Goal: Information Seeking & Learning: Learn about a topic

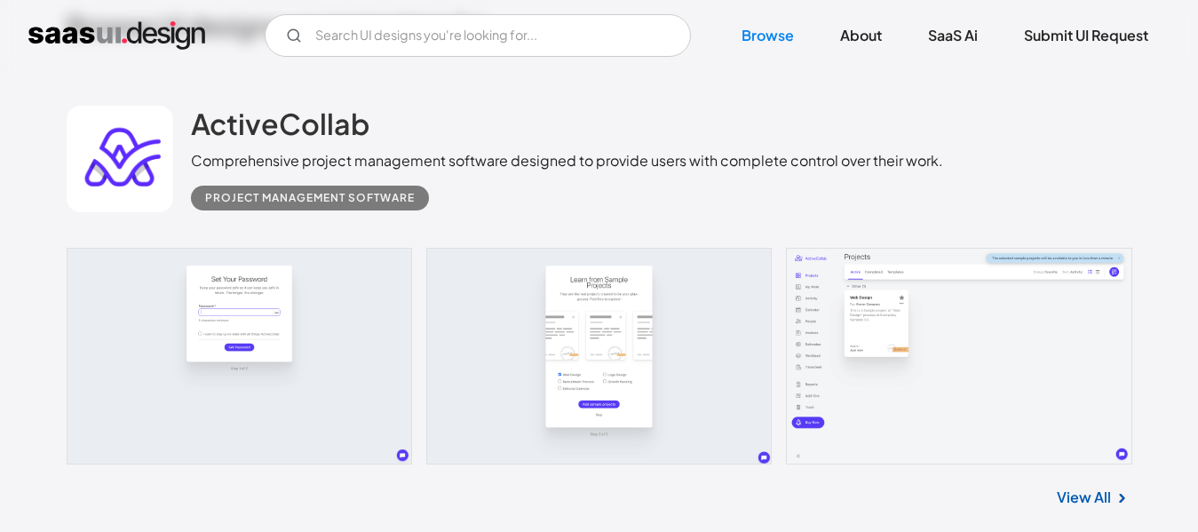
scroll to position [533, 0]
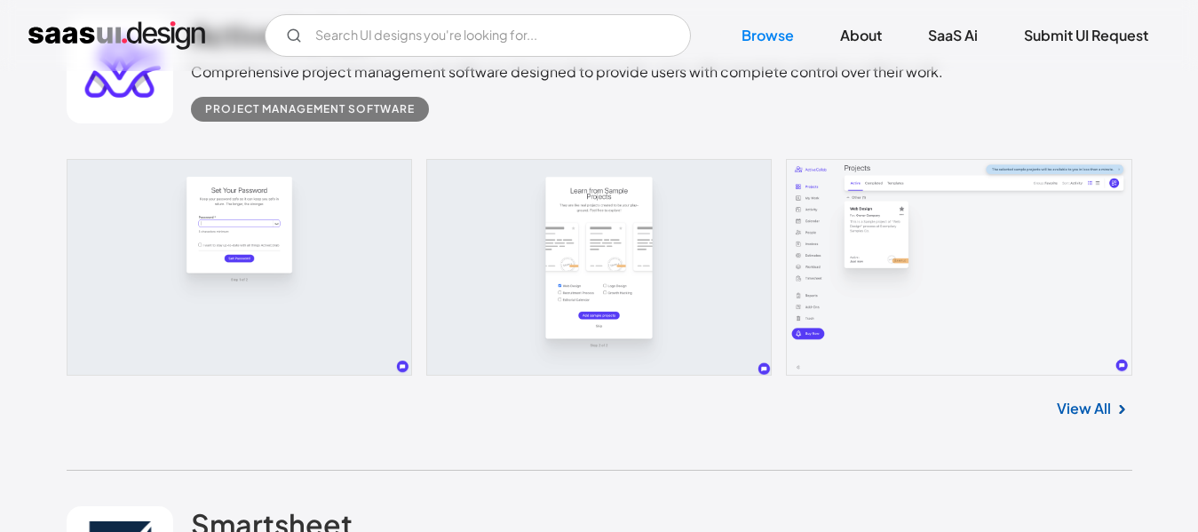
click at [1084, 407] on link "View All" at bounding box center [1084, 408] width 54 height 21
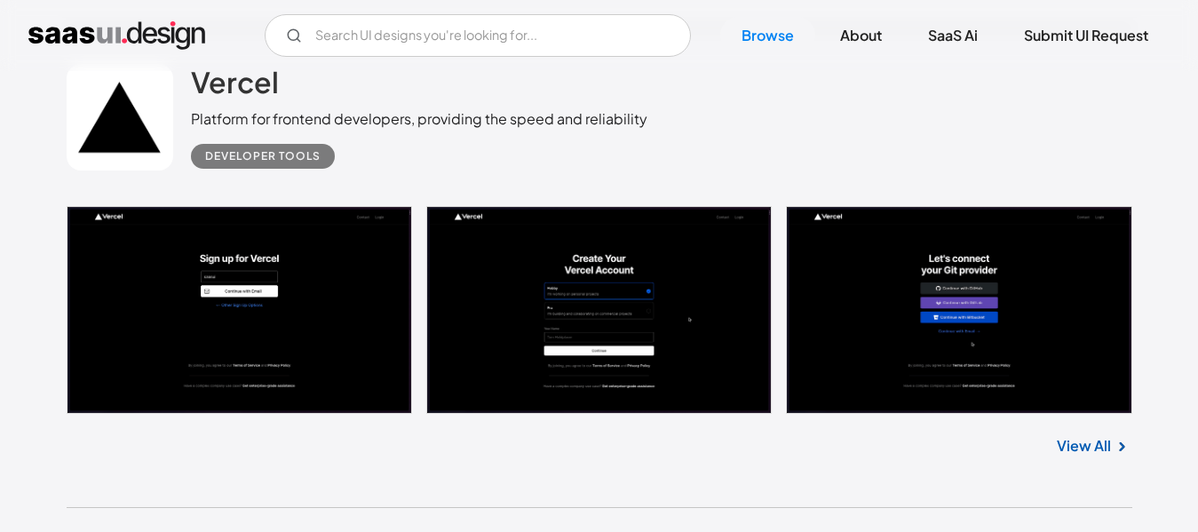
scroll to position [2043, 0]
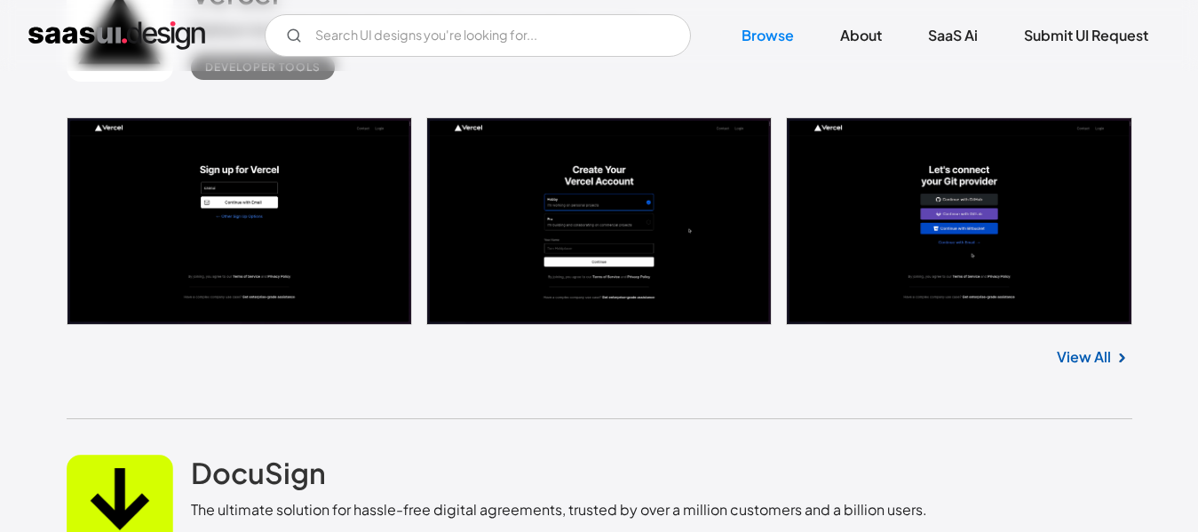
click at [1080, 361] on link "View All" at bounding box center [1084, 356] width 54 height 21
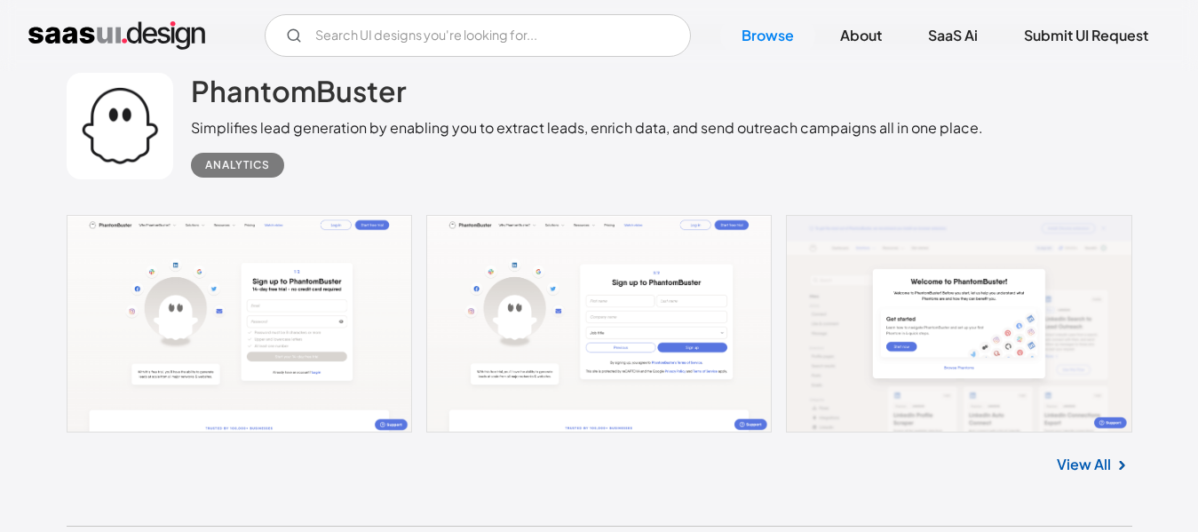
scroll to position [4530, 0]
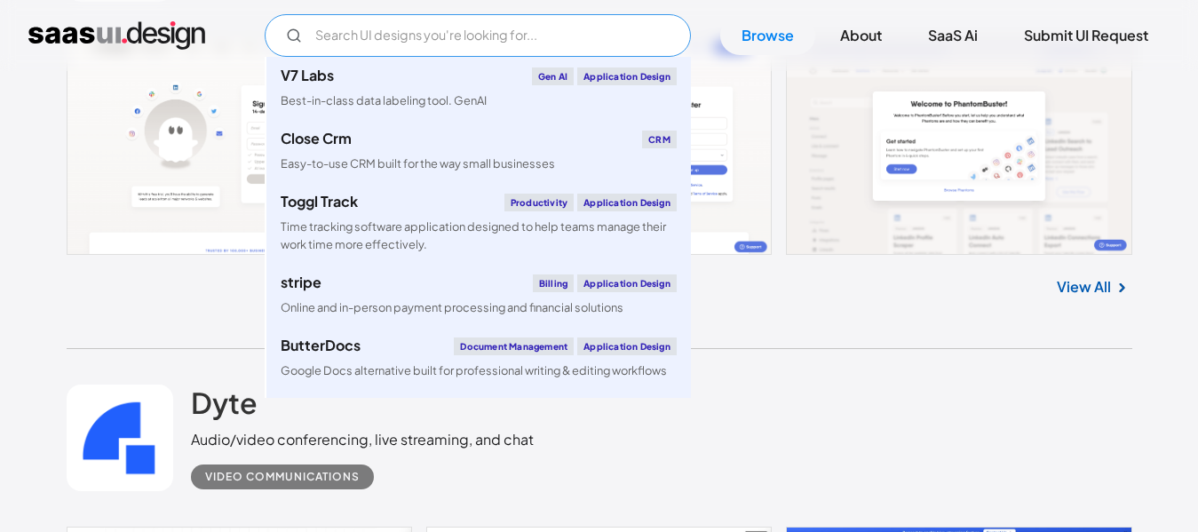
click at [436, 44] on input "Email Form" at bounding box center [478, 35] width 426 height 43
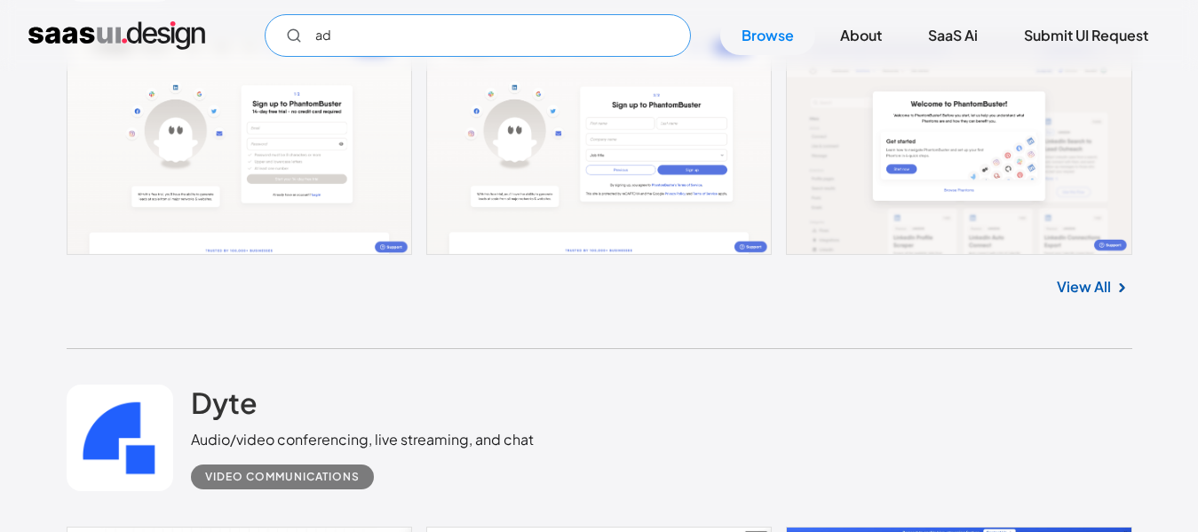
type input "a"
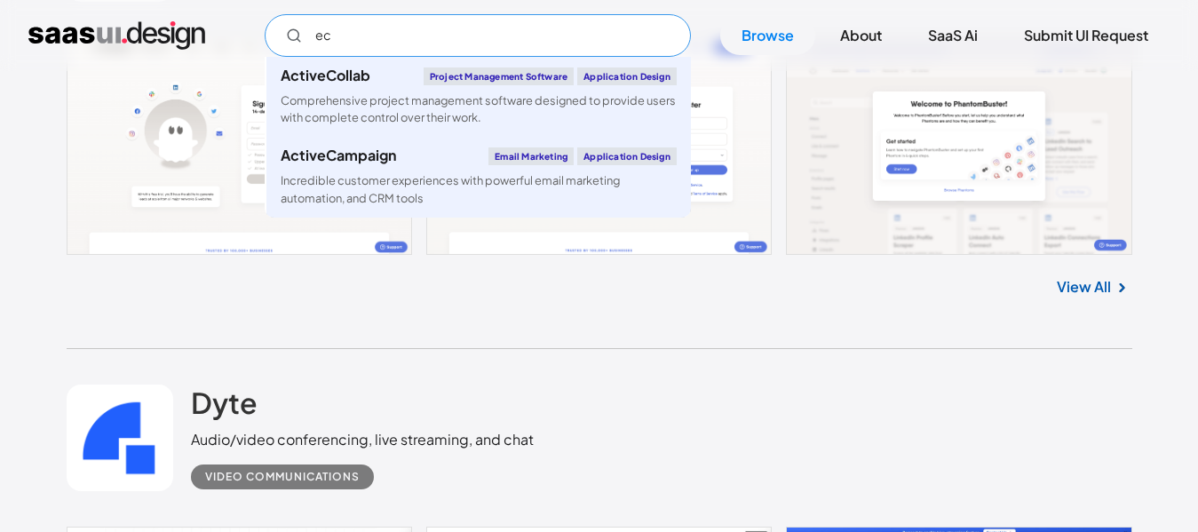
type input "eco"
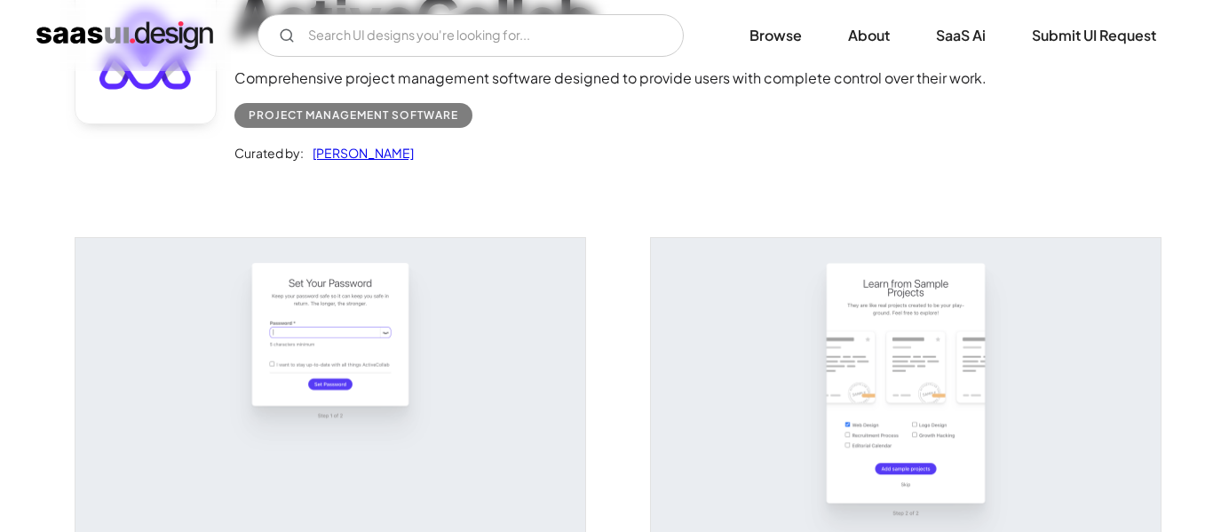
scroll to position [266, 0]
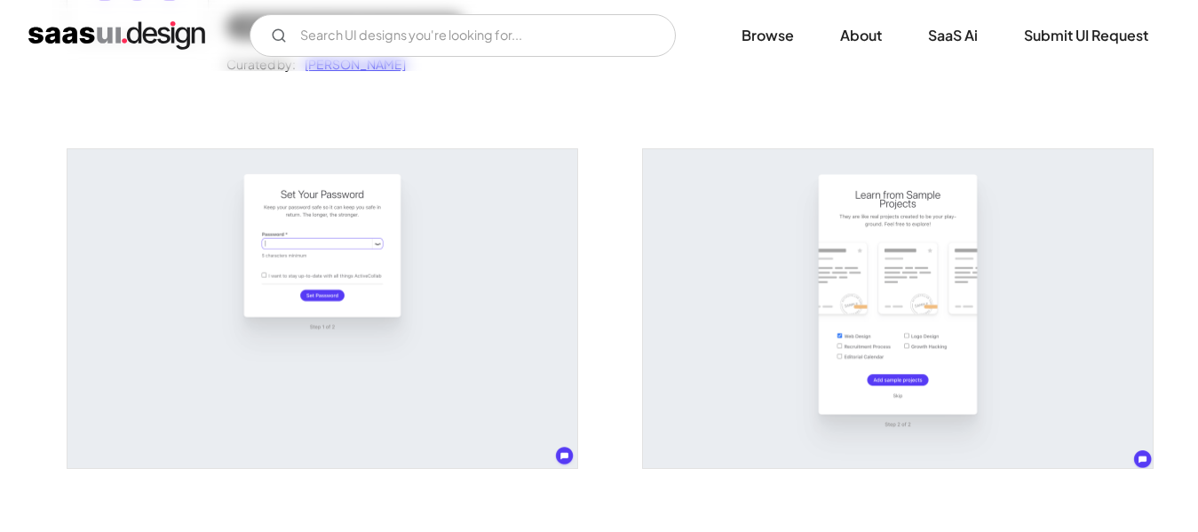
click at [336, 212] on img "open lightbox" at bounding box center [323, 308] width 510 height 319
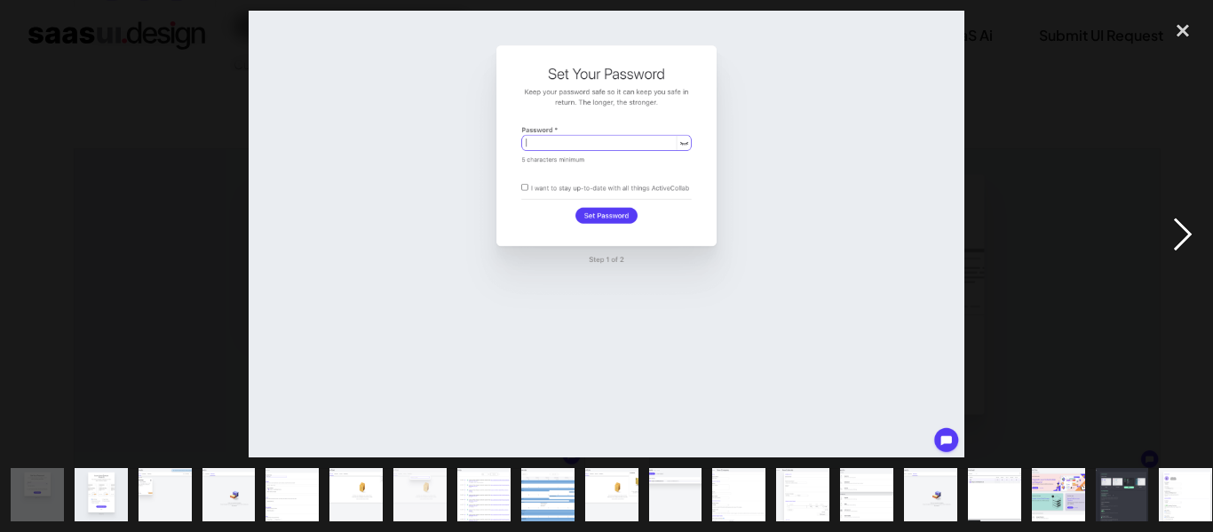
click at [1179, 240] on div "next image" at bounding box center [1183, 234] width 60 height 447
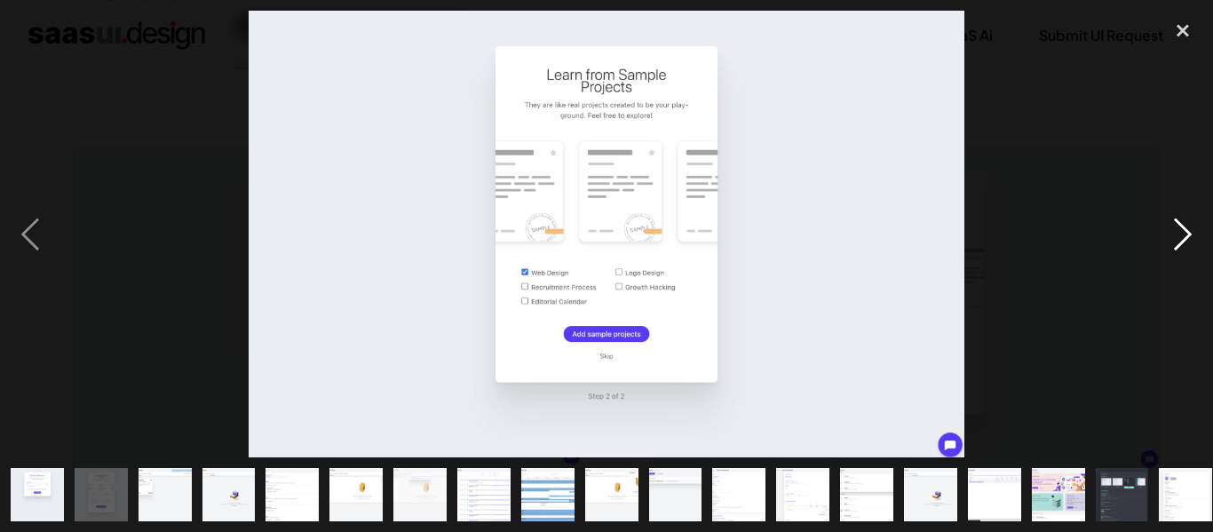
click at [1179, 240] on div "next image" at bounding box center [1183, 234] width 60 height 447
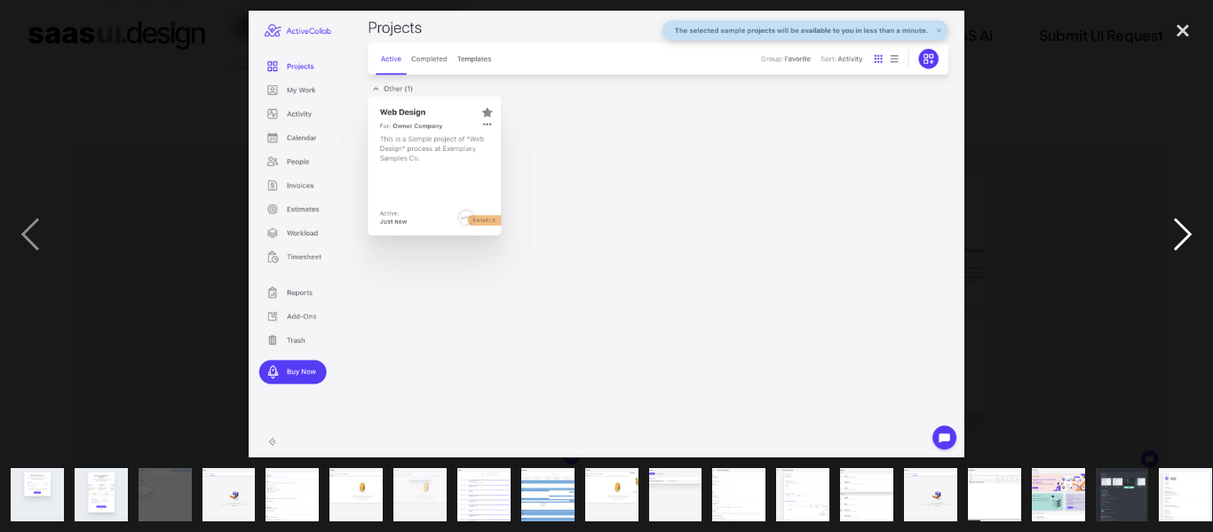
click at [1179, 240] on div "next image" at bounding box center [1183, 234] width 60 height 447
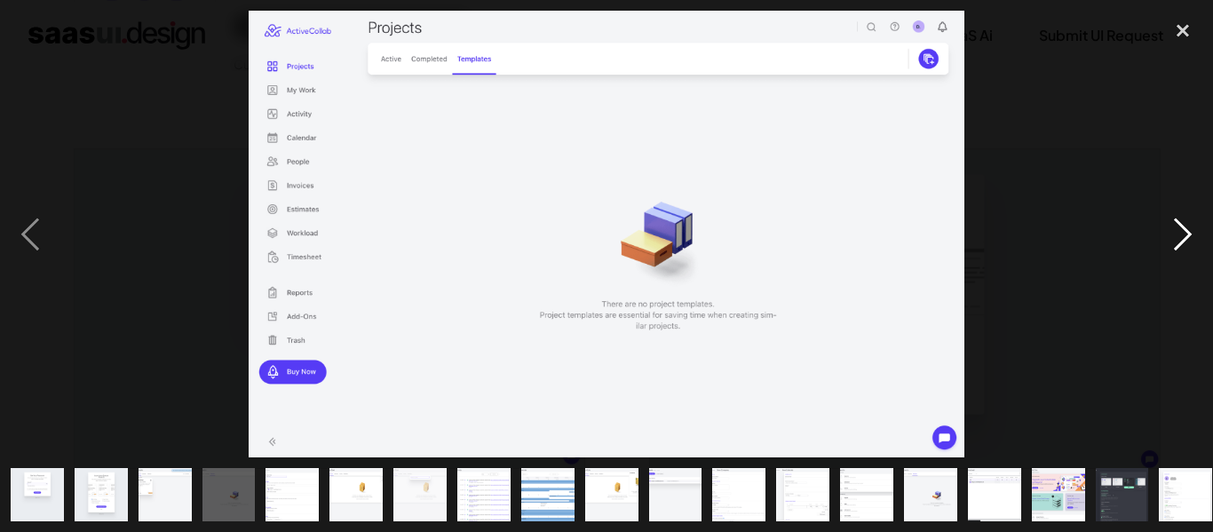
click at [1179, 236] on div "next image" at bounding box center [1183, 234] width 60 height 447
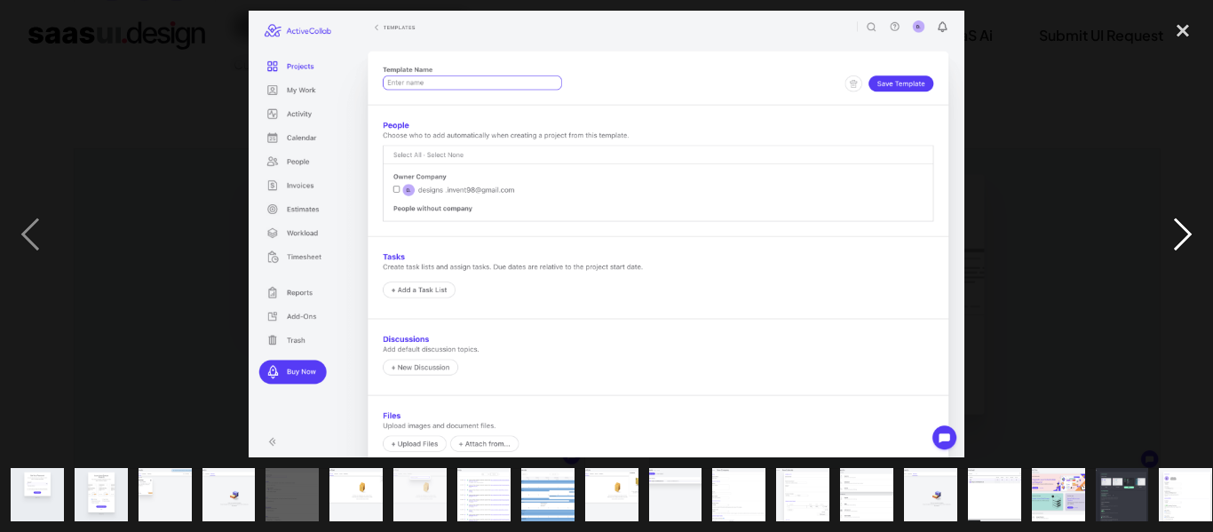
click at [1179, 236] on div "next image" at bounding box center [1183, 234] width 60 height 447
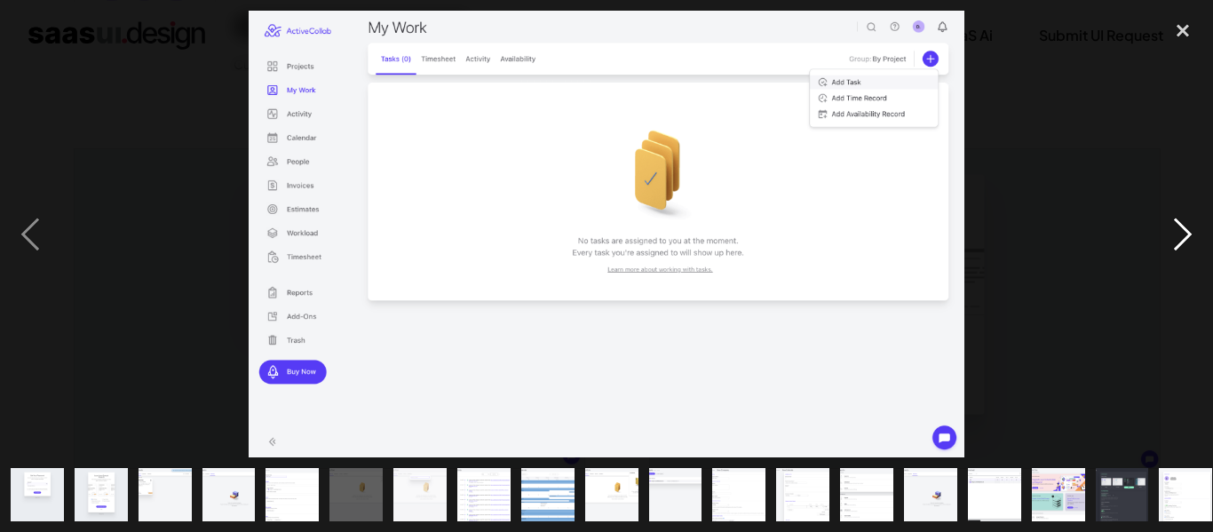
click at [1179, 236] on div "next image" at bounding box center [1183, 234] width 60 height 447
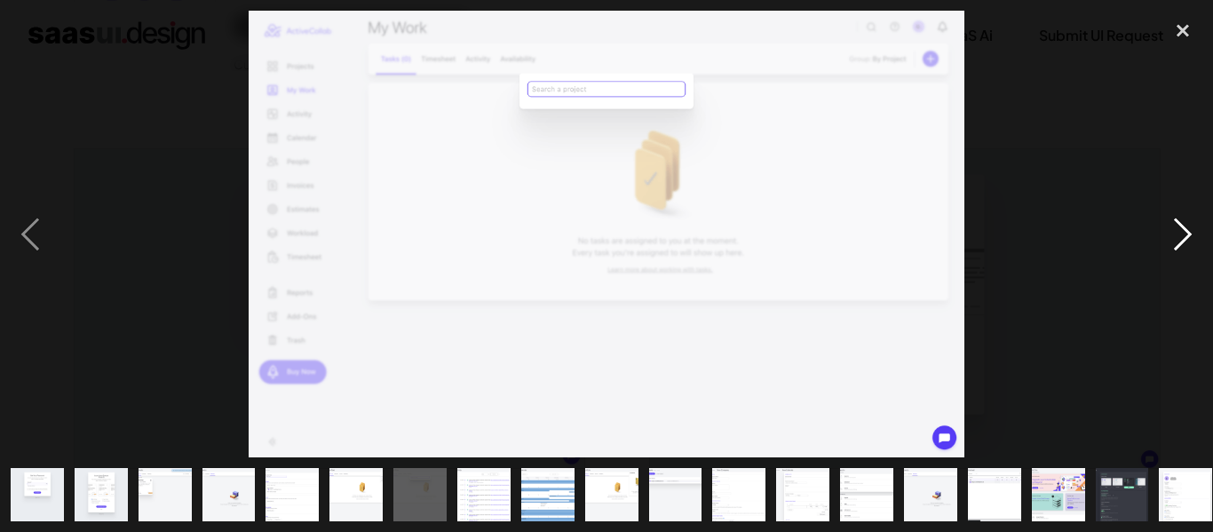
click at [1179, 236] on div "next image" at bounding box center [1183, 234] width 60 height 447
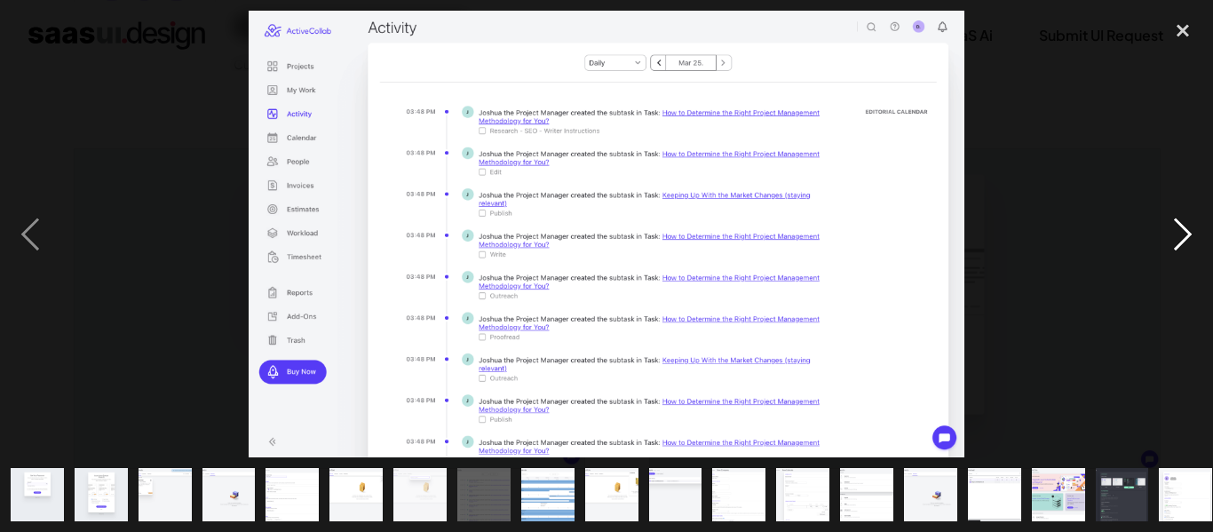
click at [1179, 236] on div "next image" at bounding box center [1183, 234] width 60 height 447
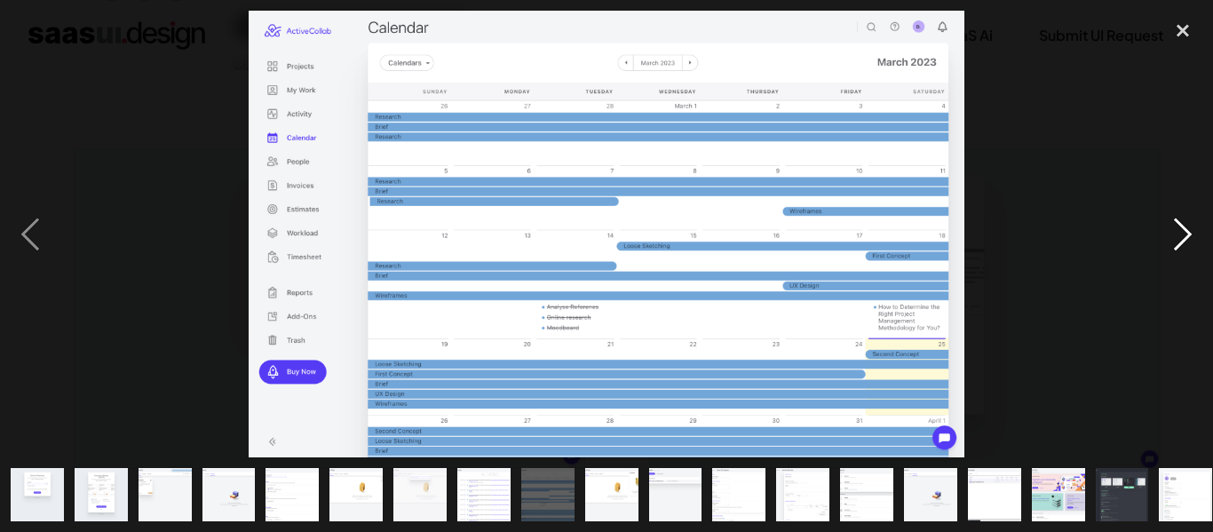
click at [1179, 236] on div "next image" at bounding box center [1183, 234] width 60 height 447
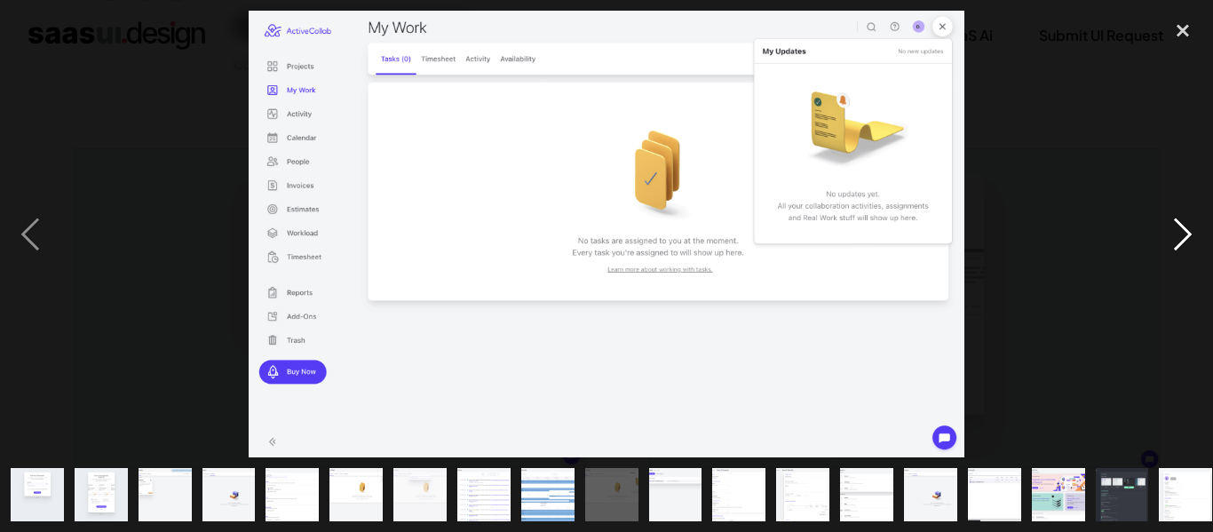
click at [1179, 236] on div "next image" at bounding box center [1183, 234] width 60 height 447
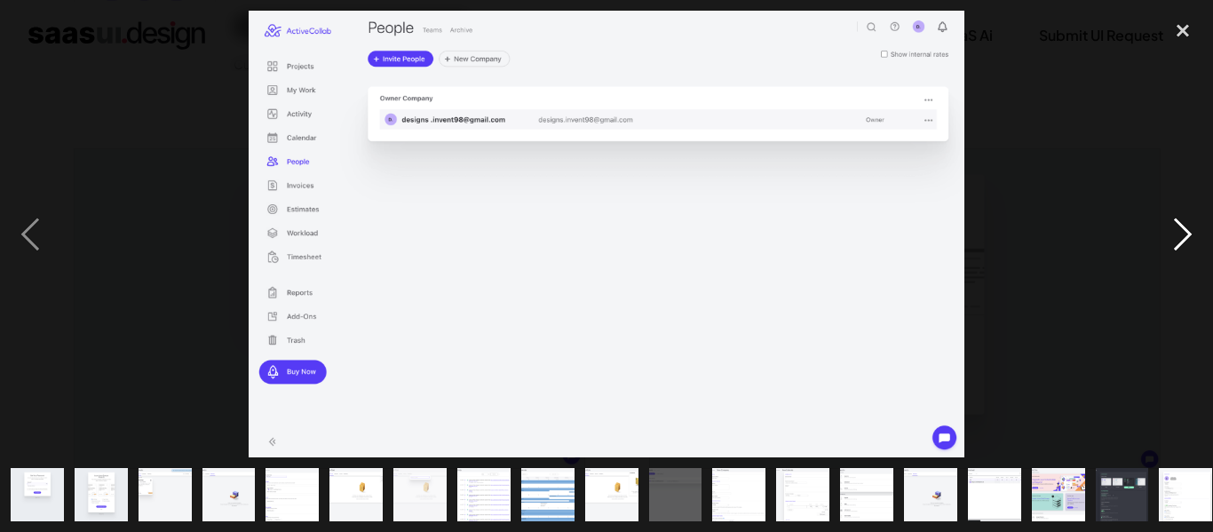
click at [1179, 236] on div "next image" at bounding box center [1183, 234] width 60 height 447
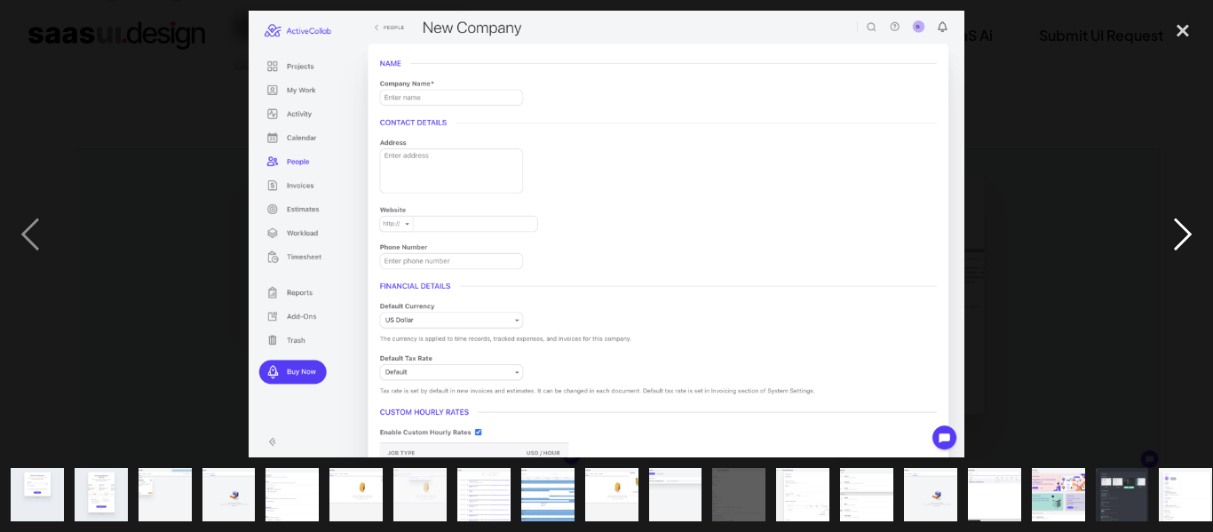
click at [1179, 236] on div "next image" at bounding box center [1183, 234] width 60 height 447
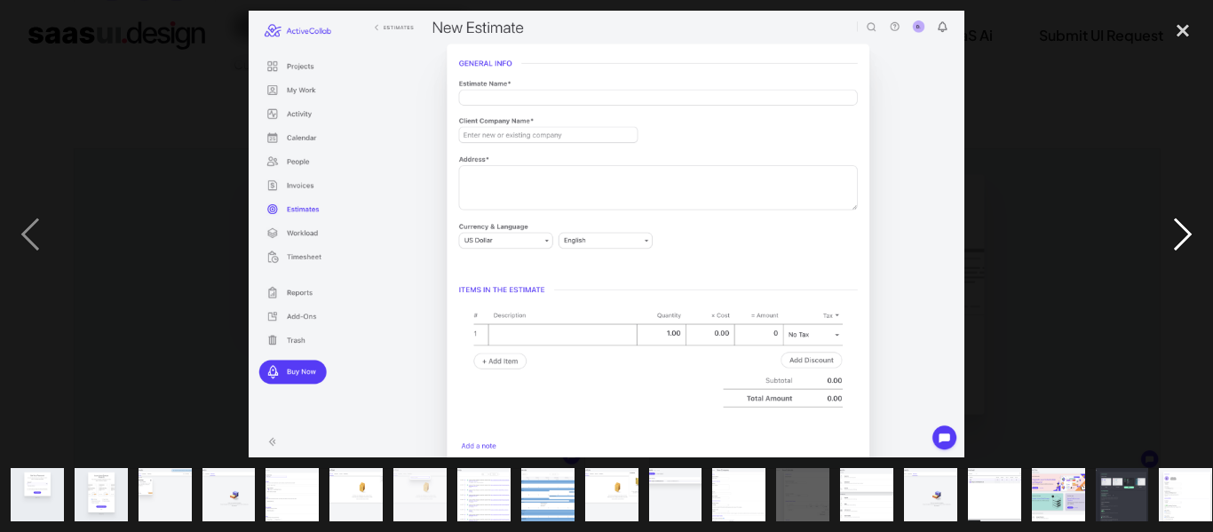
click at [1179, 236] on div "next image" at bounding box center [1183, 234] width 60 height 447
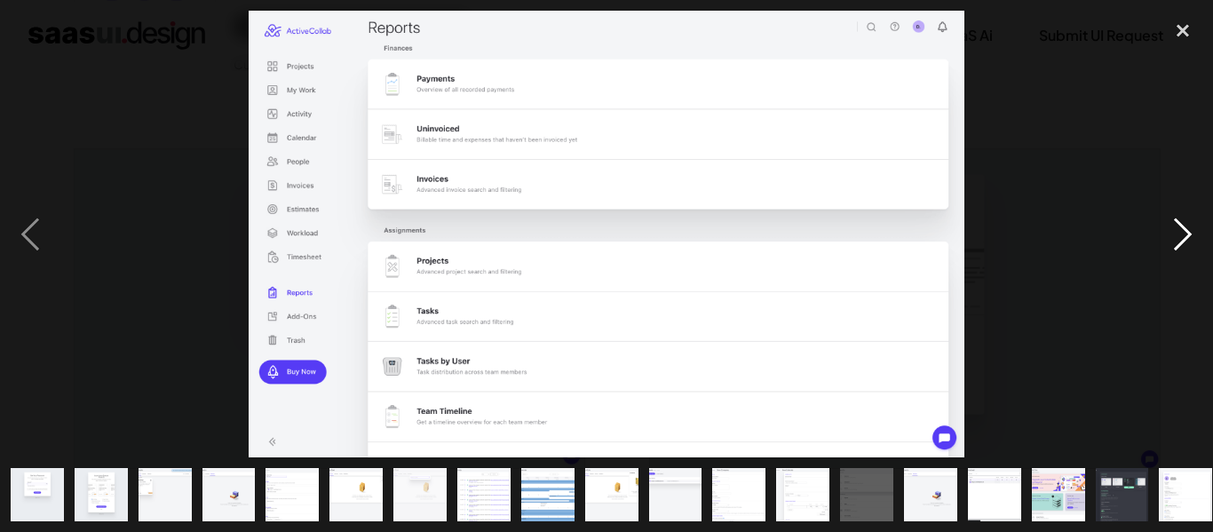
click at [1179, 236] on div "next image" at bounding box center [1183, 234] width 60 height 447
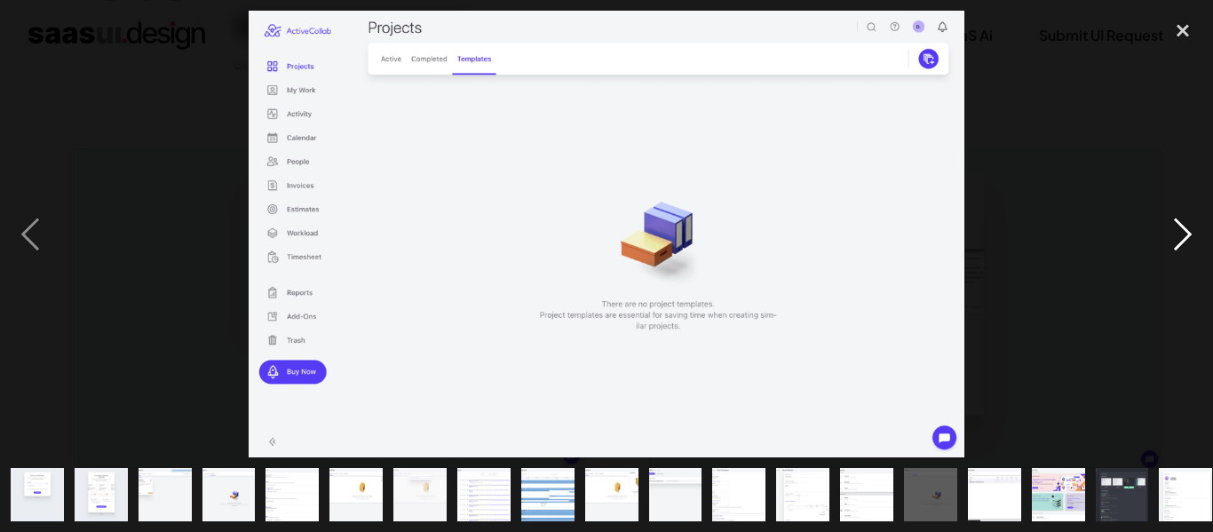
click at [1179, 236] on div "next image" at bounding box center [1183, 234] width 60 height 447
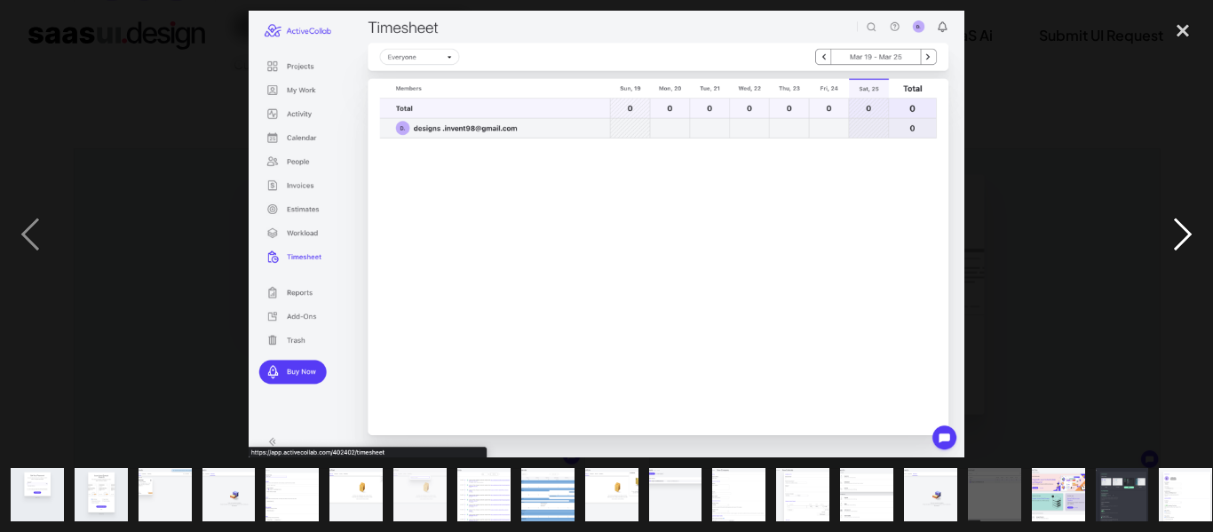
click at [1179, 236] on div "next image" at bounding box center [1183, 234] width 60 height 447
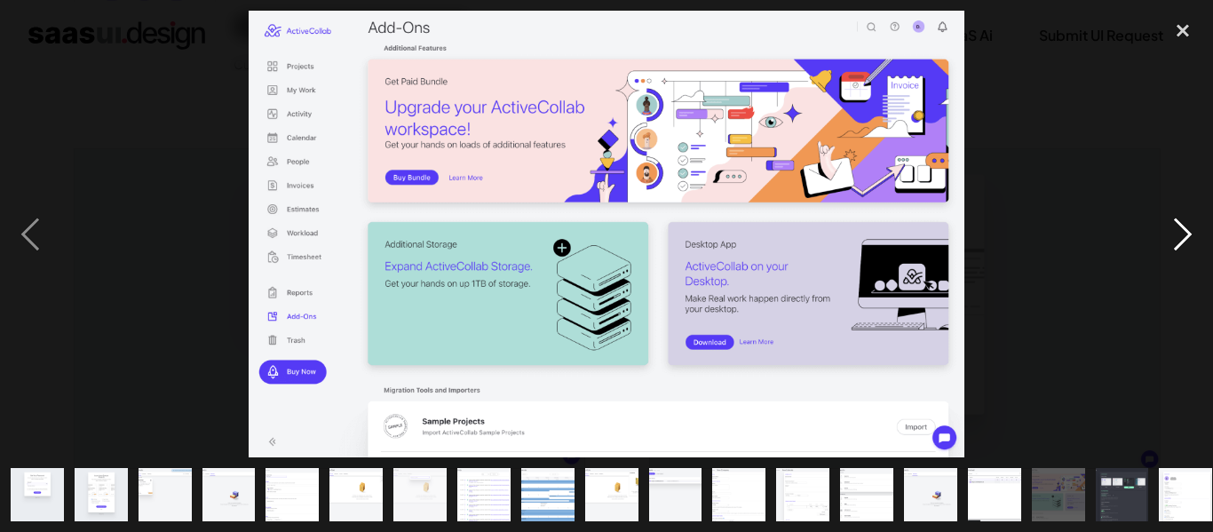
click at [1179, 236] on div "next image" at bounding box center [1183, 234] width 60 height 447
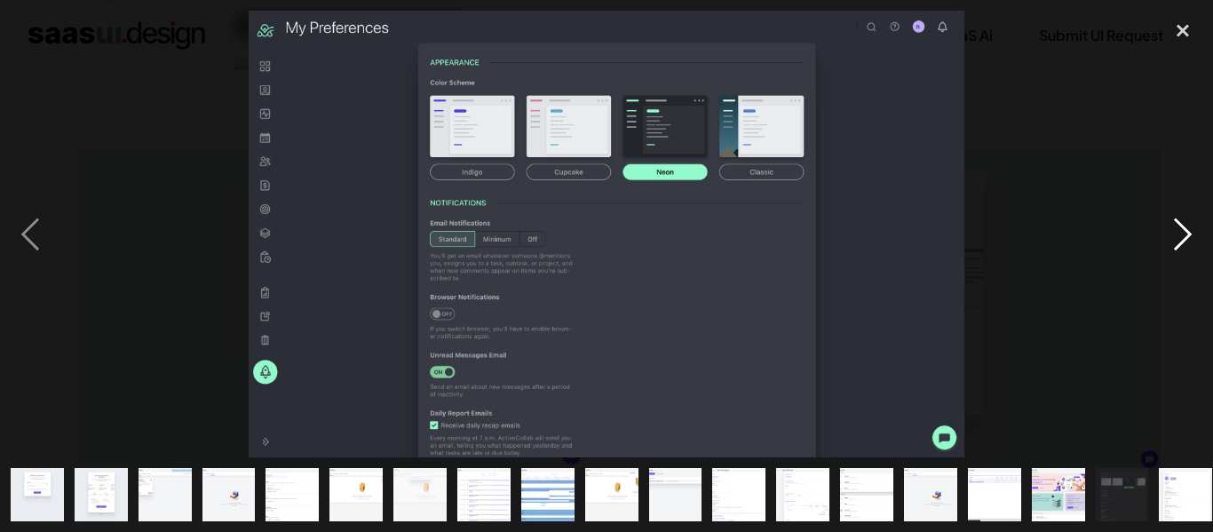
click at [1179, 236] on div "next image" at bounding box center [1183, 234] width 60 height 447
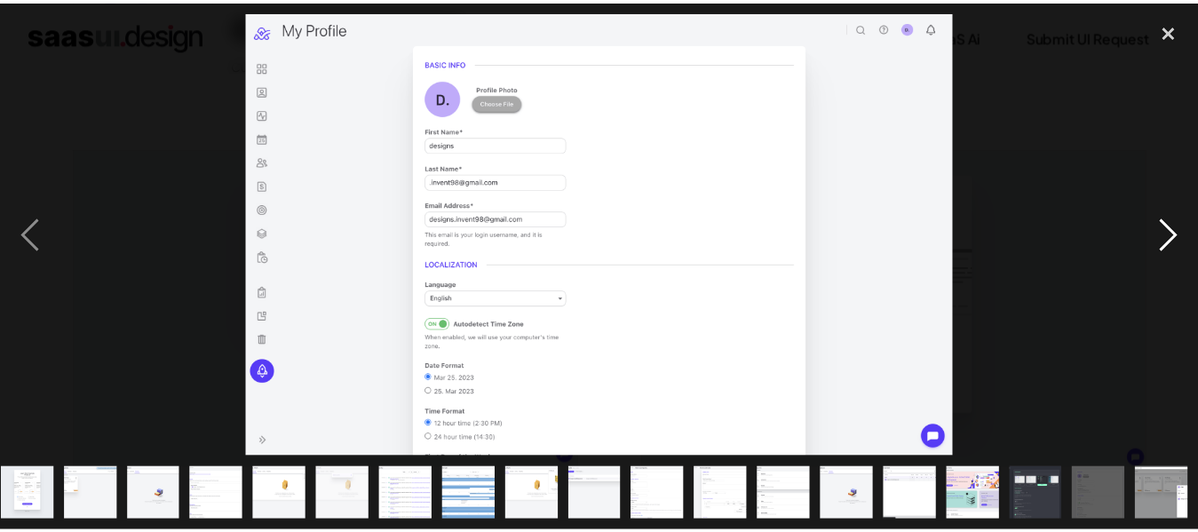
scroll to position [0, 74]
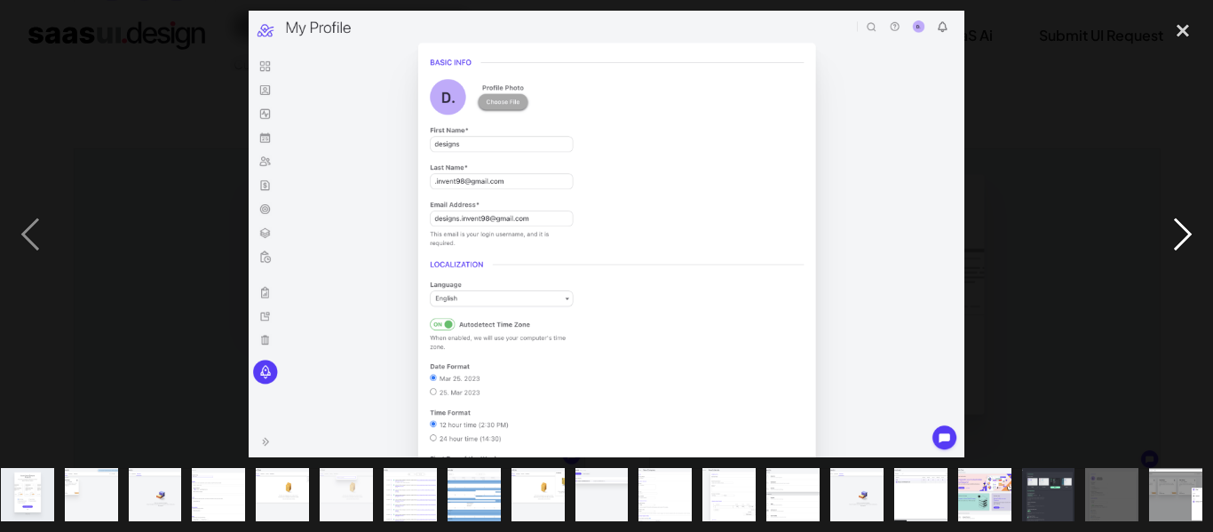
click at [1179, 236] on div "next image" at bounding box center [1183, 234] width 60 height 447
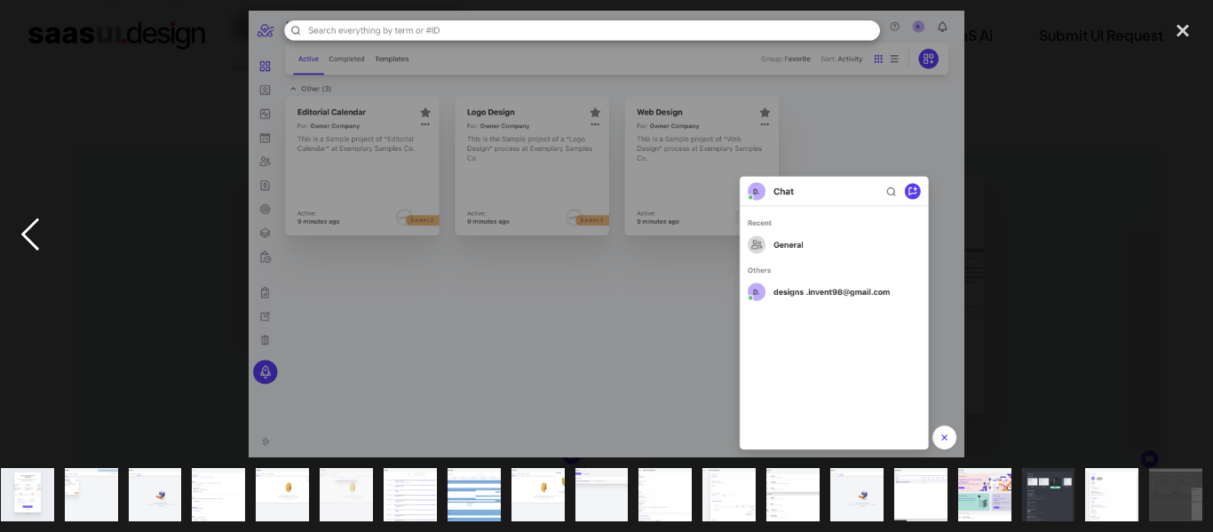
click at [28, 239] on div "previous image" at bounding box center [30, 234] width 60 height 447
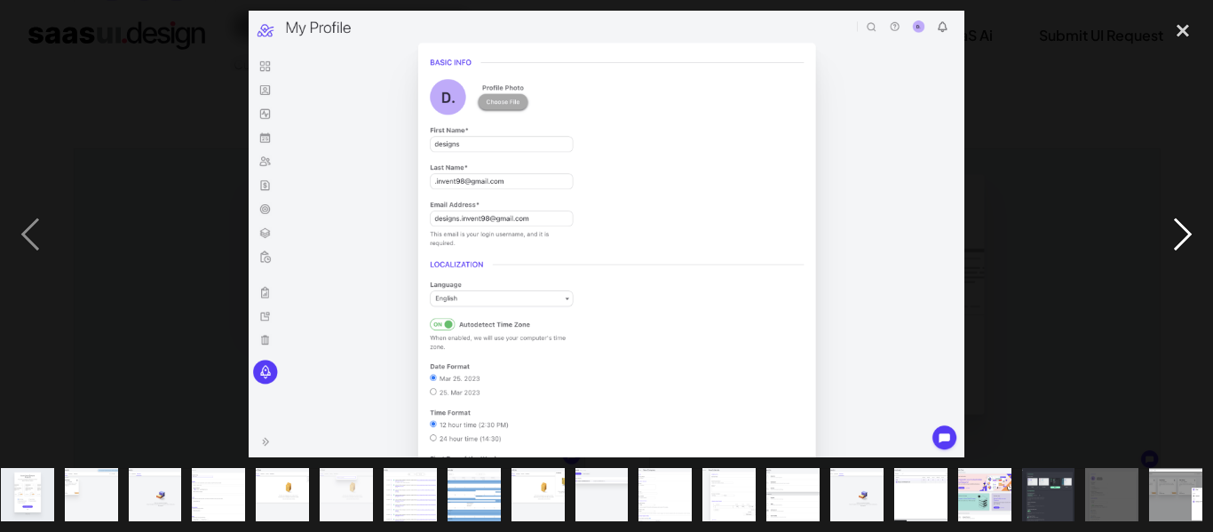
click at [1180, 234] on div "next image" at bounding box center [1183, 234] width 60 height 447
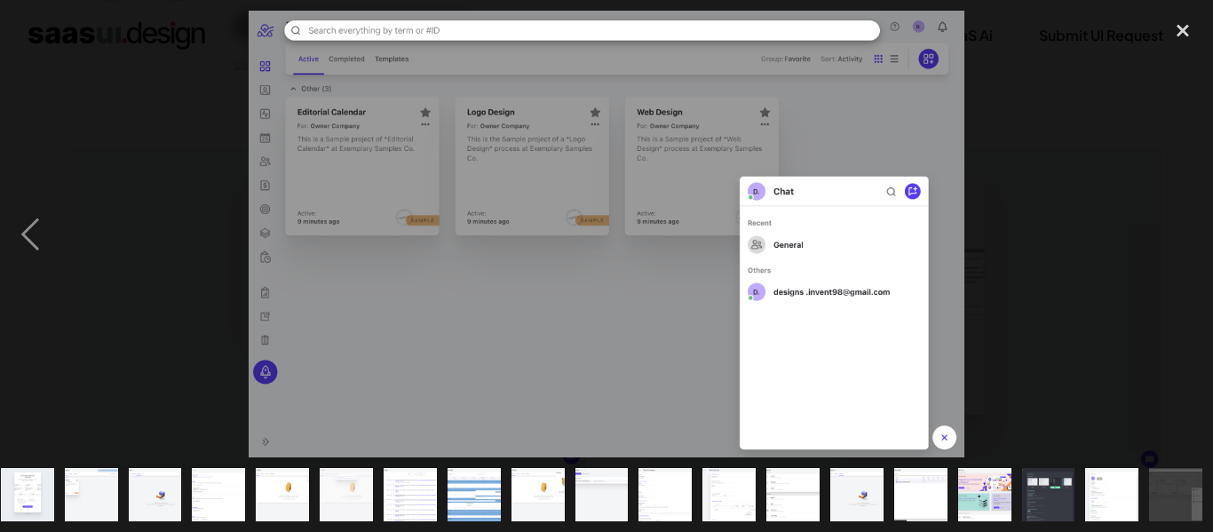
click at [1180, 234] on div "next image" at bounding box center [1183, 234] width 60 height 447
click at [1187, 24] on div "close lightbox" at bounding box center [1183, 30] width 60 height 39
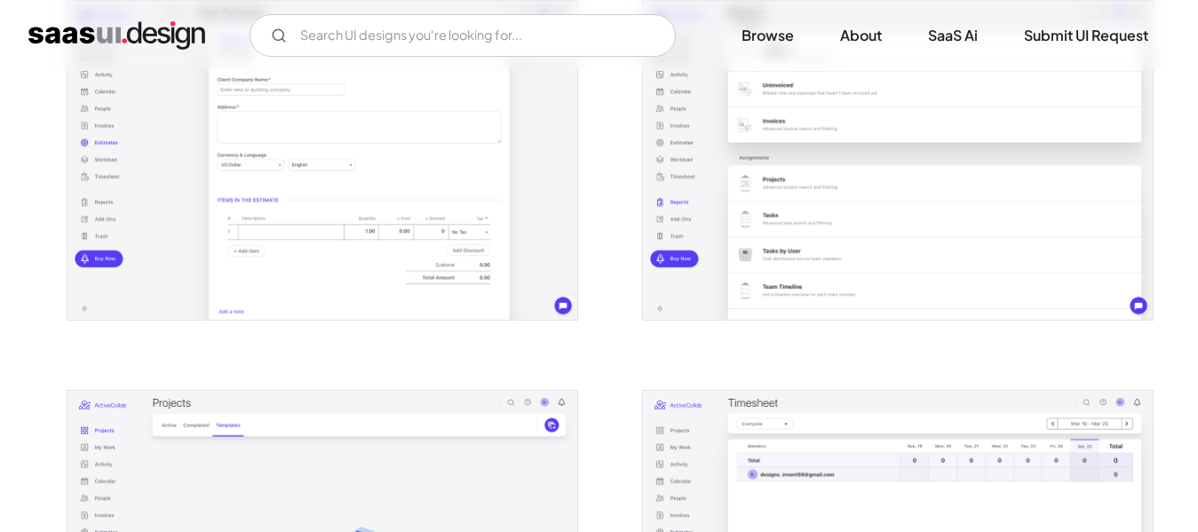
scroll to position [3109, 0]
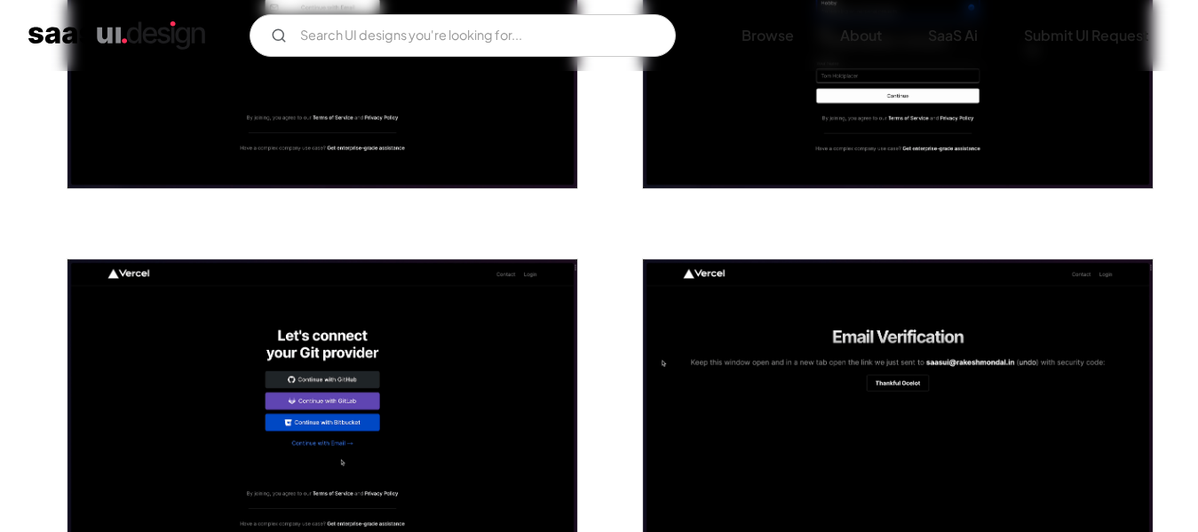
scroll to position [622, 0]
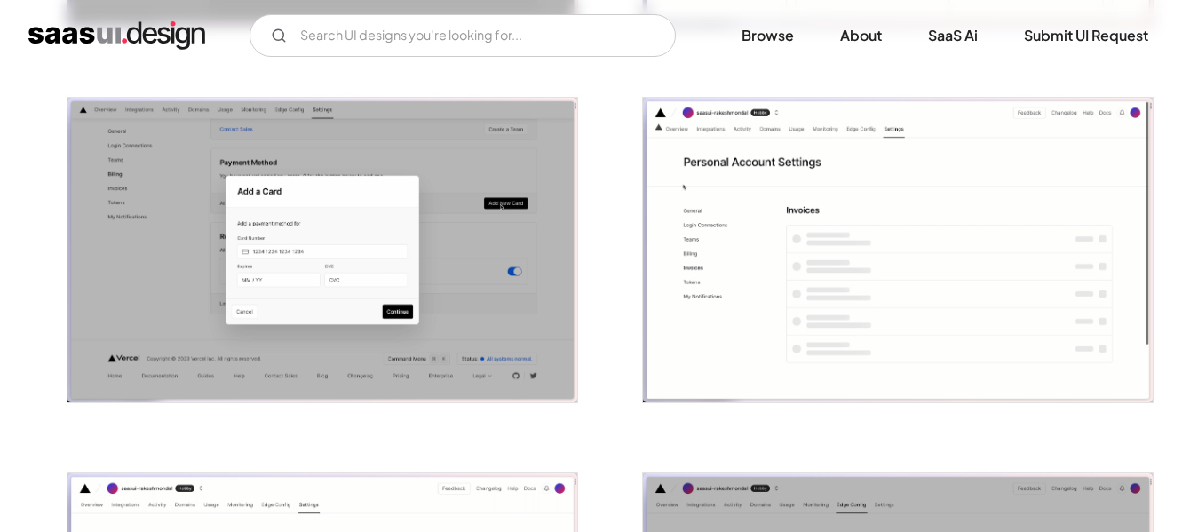
scroll to position [2220, 0]
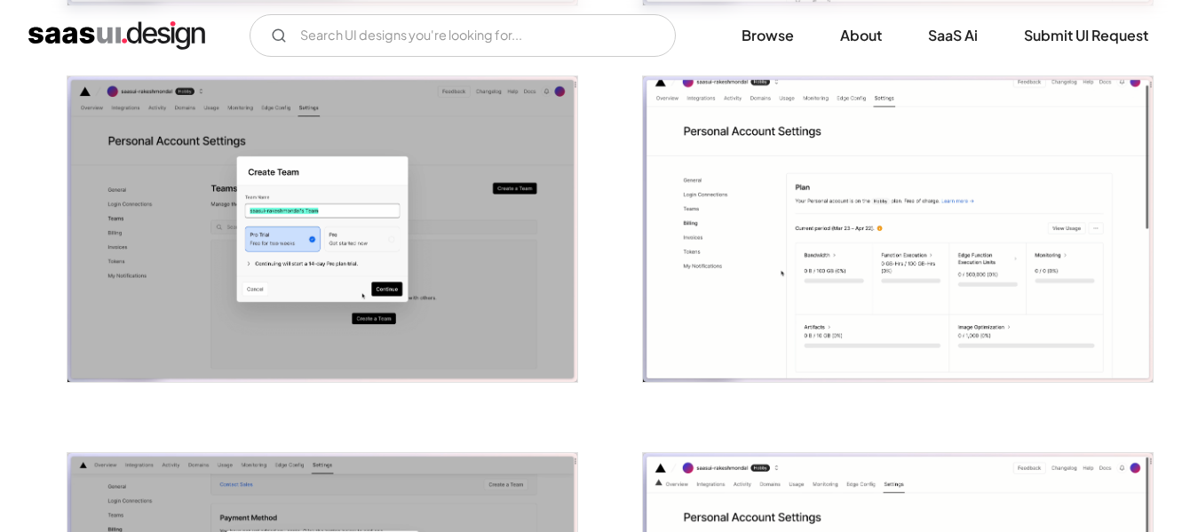
click at [375, 173] on img "open lightbox" at bounding box center [323, 229] width 510 height 306
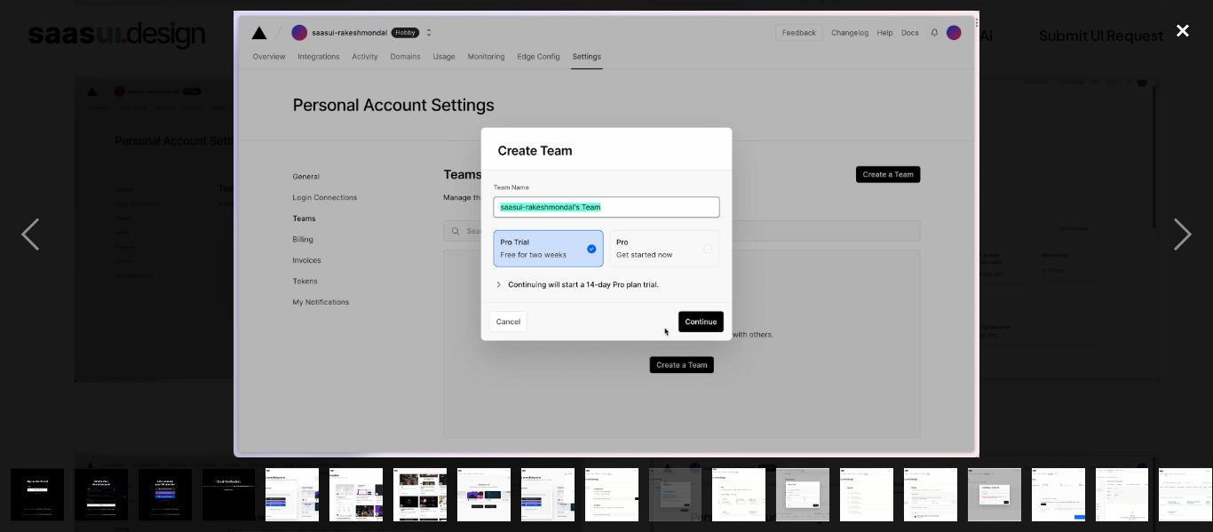
click at [1180, 26] on div "close lightbox" at bounding box center [1183, 30] width 60 height 39
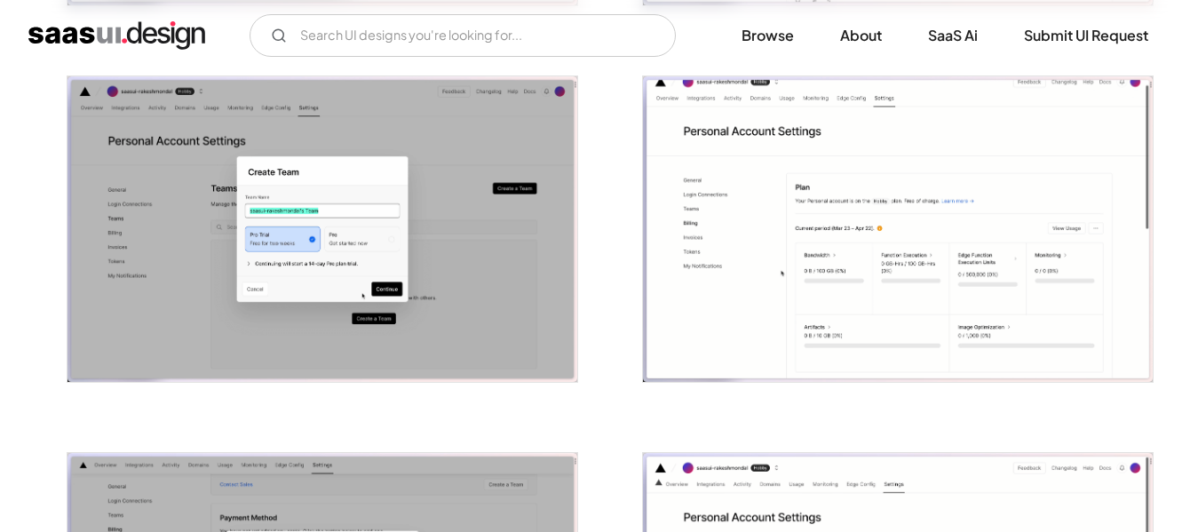
click at [881, 219] on img "open lightbox" at bounding box center [898, 229] width 510 height 306
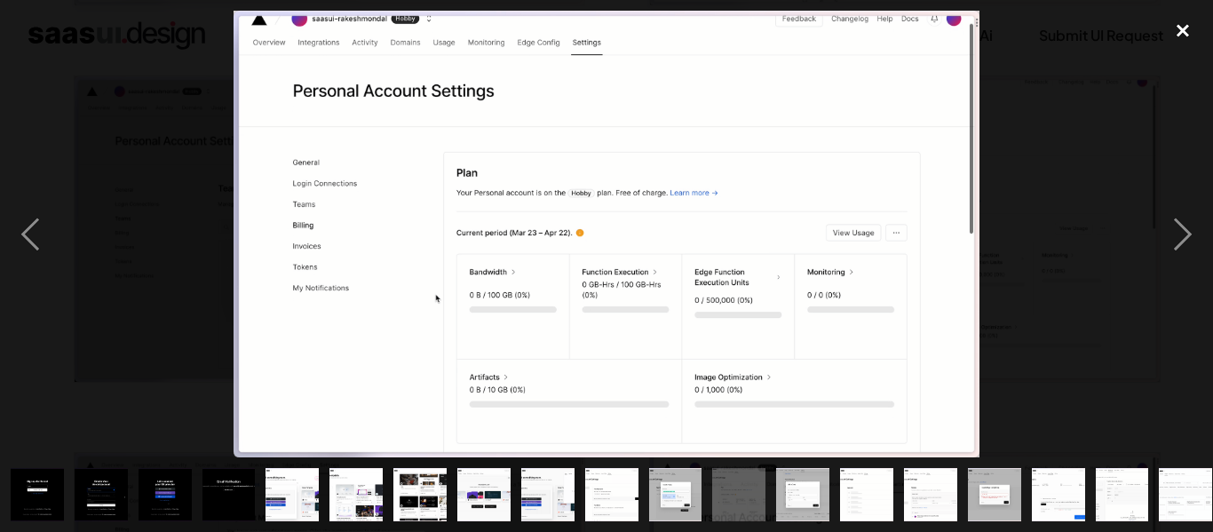
click at [1182, 34] on div "close lightbox" at bounding box center [1183, 30] width 60 height 39
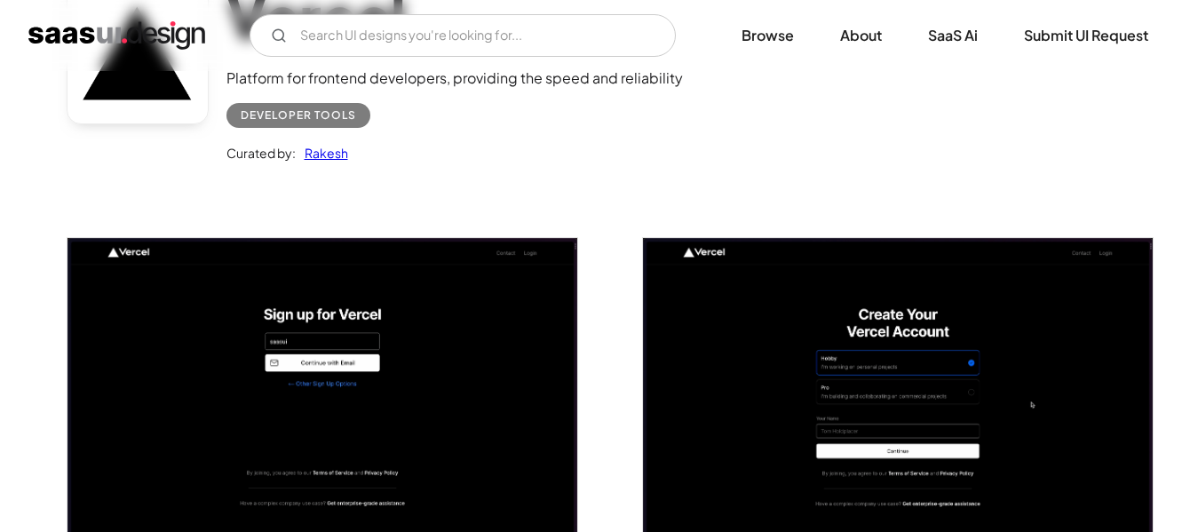
scroll to position [0, 0]
